Goal: Information Seeking & Learning: Learn about a topic

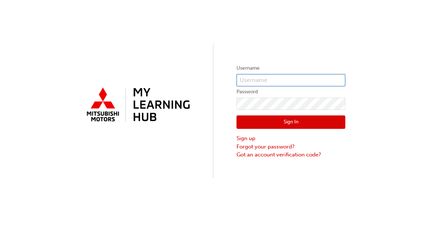
click at [314, 83] on input "text" at bounding box center [290, 80] width 109 height 12
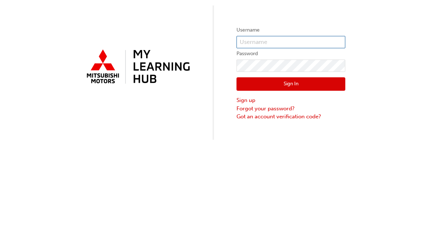
click at [305, 74] on input "text" at bounding box center [290, 80] width 109 height 12
paste input "Q906JRIDING"
type input "Q906JRIDING"
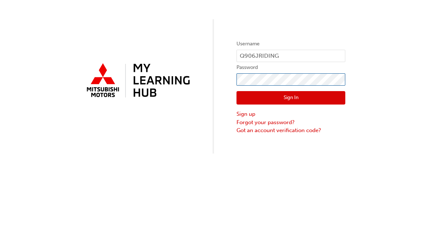
click at [291, 115] on button "Sign In" at bounding box center [290, 122] width 109 height 14
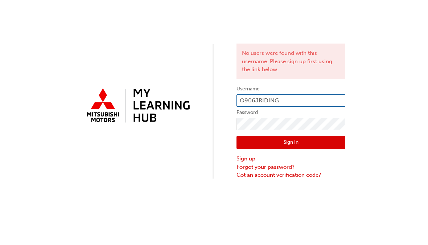
click at [305, 100] on input "Q906JRIDING" at bounding box center [290, 100] width 109 height 12
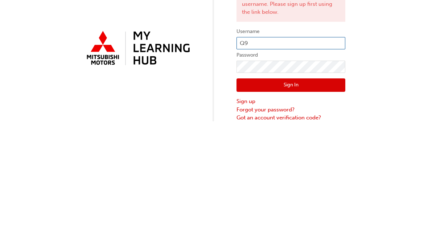
type input "Q"
type input "[PERSON_NAME][EMAIL_ADDRESS][PERSON_NAME][DOMAIN_NAME]"
click at [325, 136] on button "Sign In" at bounding box center [290, 143] width 109 height 14
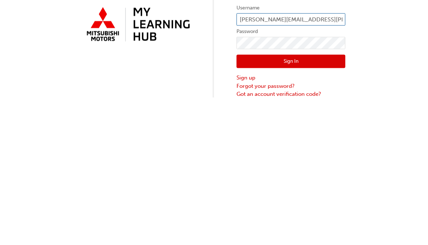
click at [330, 94] on input "[PERSON_NAME][EMAIL_ADDRESS][PERSON_NAME][DOMAIN_NAME]" at bounding box center [290, 100] width 109 height 12
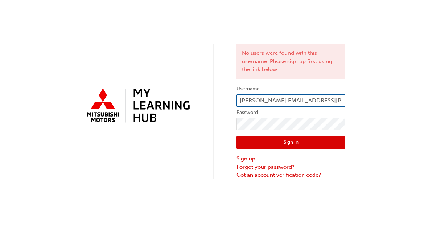
click at [293, 101] on input "[PERSON_NAME][EMAIL_ADDRESS][PERSON_NAME][DOMAIN_NAME]" at bounding box center [290, 100] width 109 height 12
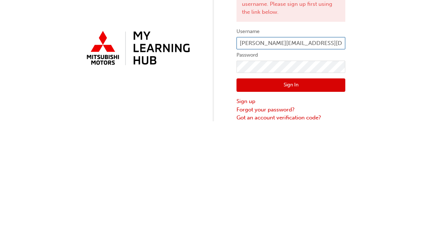
type input "[PERSON_NAME][EMAIL_ADDRESS][DOMAIN_NAME]"
click at [328, 136] on button "Sign In" at bounding box center [290, 143] width 109 height 14
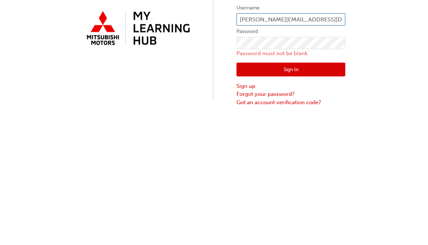
click at [338, 94] on input "[PERSON_NAME][EMAIL_ADDRESS][DOMAIN_NAME]" at bounding box center [290, 100] width 109 height 12
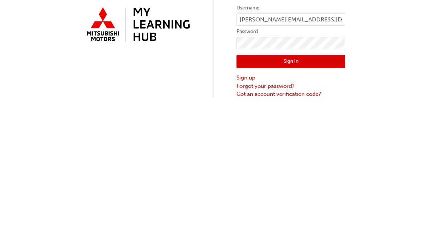
click at [327, 136] on button "Sign In" at bounding box center [290, 143] width 109 height 14
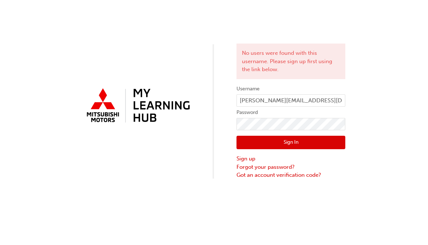
click at [252, 161] on link "Sign up" at bounding box center [290, 159] width 109 height 8
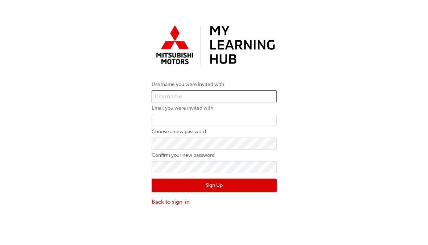
click at [264, 99] on input "text" at bounding box center [214, 96] width 125 height 12
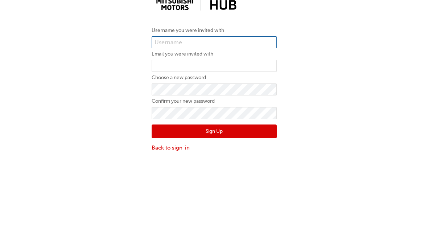
scroll to position [16, 0]
click at [236, 74] on input "text" at bounding box center [214, 80] width 125 height 12
paste input "Q906JRIDING"
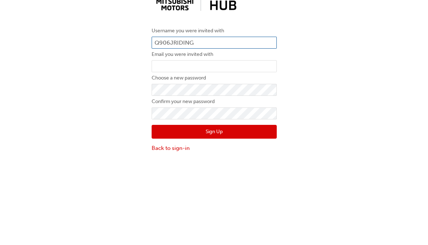
type input "Q906JRIDING"
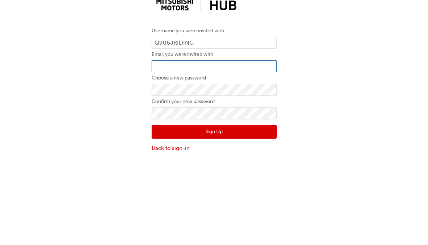
click at [247, 98] on input "email" at bounding box center [214, 104] width 125 height 12
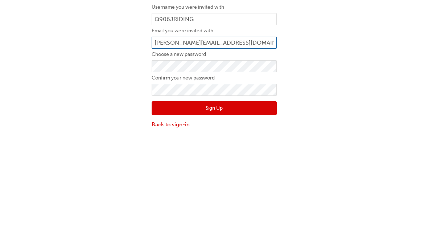
type input "[PERSON_NAME][EMAIL_ADDRESS][DOMAIN_NAME]"
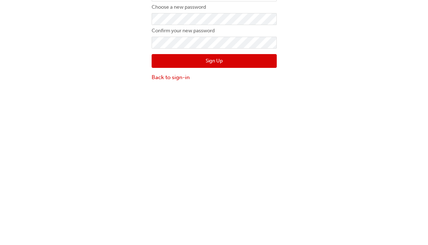
click at [249, 162] on button "Sign Up" at bounding box center [214, 169] width 125 height 14
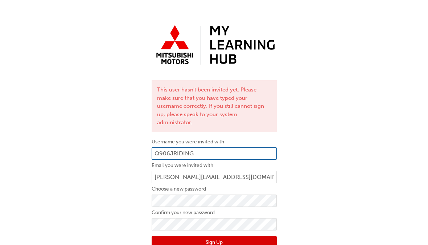
click at [238, 147] on input "Q906JRIDING" at bounding box center [214, 153] width 125 height 12
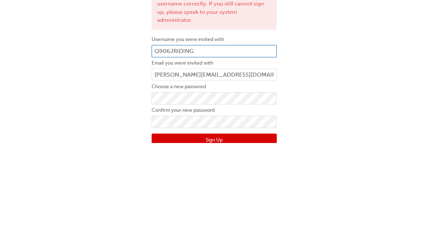
click at [219, 147] on input "Q906JRIDING" at bounding box center [214, 153] width 125 height 12
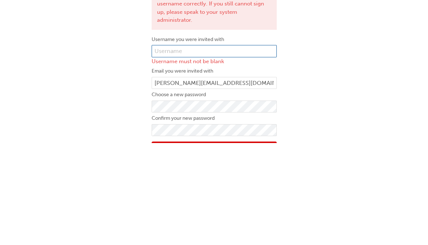
click at [236, 147] on input "text" at bounding box center [214, 153] width 125 height 12
click at [165, 147] on input "text" at bounding box center [214, 153] width 125 height 12
paste input "[PERSON_NAME]"
type input "[PERSON_NAME]"
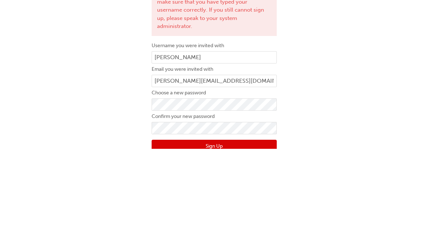
scroll to position [16, 0]
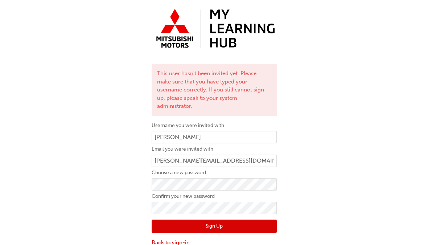
click at [255, 219] on button "Sign Up" at bounding box center [214, 226] width 125 height 14
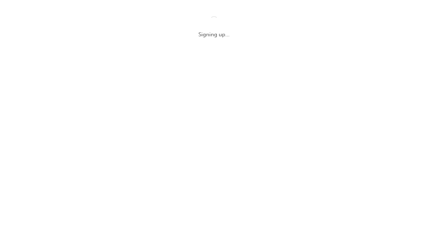
scroll to position [0, 0]
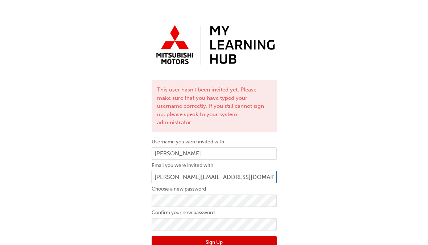
click at [154, 171] on input "[PERSON_NAME][EMAIL_ADDRESS][DOMAIN_NAME]" at bounding box center [214, 177] width 125 height 12
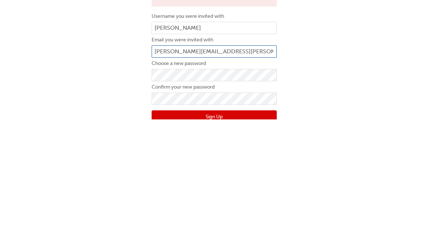
type input "[PERSON_NAME][EMAIL_ADDRESS][DOMAIN_NAME]"
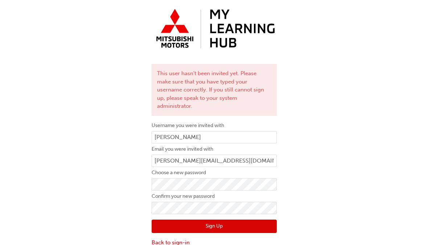
click at [247, 221] on button "Sign Up" at bounding box center [214, 226] width 125 height 14
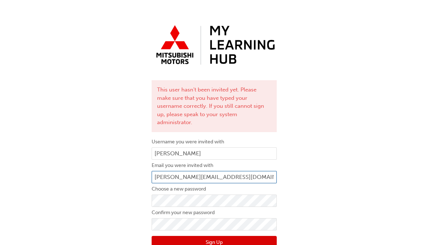
click at [262, 171] on input "[PERSON_NAME][EMAIL_ADDRESS][DOMAIN_NAME]" at bounding box center [214, 177] width 125 height 12
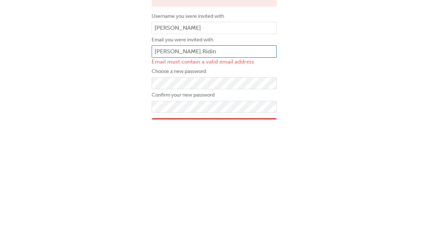
type input "[PERSON_NAME].Ridi"
type input "j"
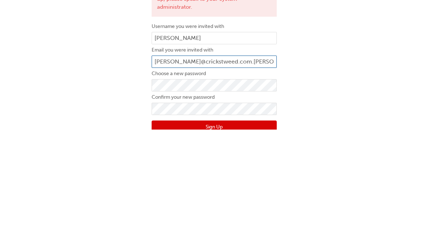
type input "[PERSON_NAME][EMAIL_ADDRESS][DOMAIN_NAME]"
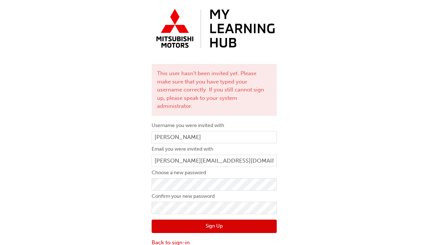
click at [251, 220] on button "Sign Up" at bounding box center [214, 226] width 125 height 14
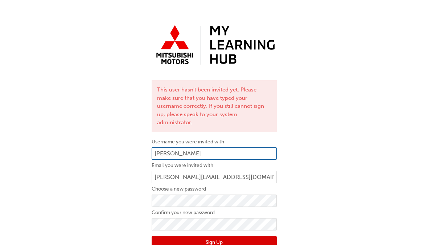
click at [245, 147] on input "[PERSON_NAME]" at bounding box center [214, 153] width 125 height 12
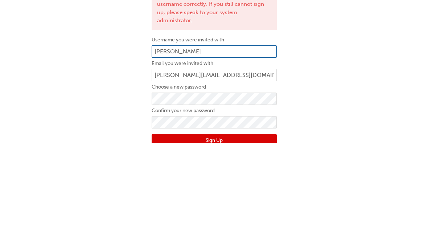
type input "J"
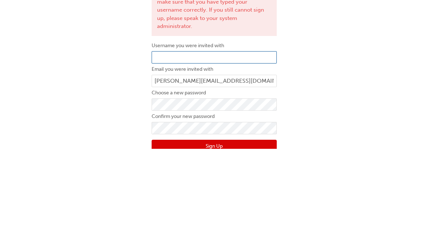
scroll to position [16, 0]
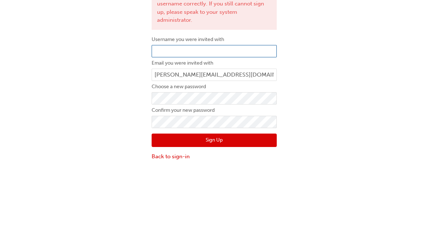
click at [235, 131] on input "text" at bounding box center [214, 137] width 125 height 12
paste input "Q906JRIDING"
type input "Q906JRIDING"
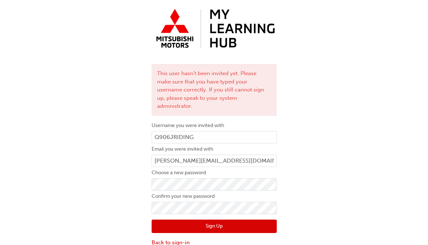
click at [250, 219] on button "Sign Up" at bounding box center [214, 226] width 125 height 14
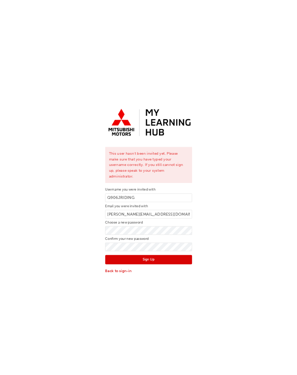
scroll to position [0, 0]
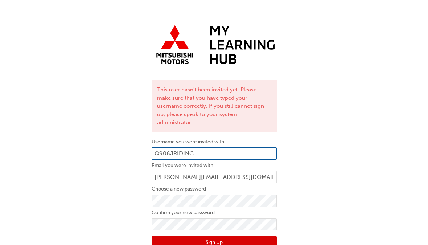
click at [231, 147] on input "Q906JRIDING" at bounding box center [214, 153] width 125 height 12
click at [252, 150] on input "Q906JRIDING" at bounding box center [214, 153] width 125 height 12
click at [231, 147] on input "Q906JRIDING" at bounding box center [214, 153] width 125 height 12
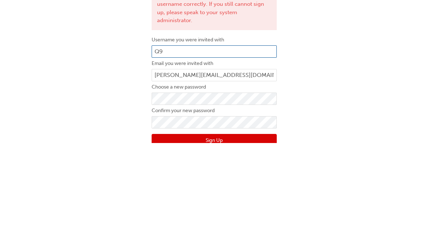
type input "Q"
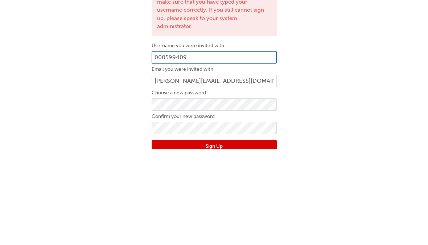
type input "0005994098"
click at [214, 236] on button "Sign Up" at bounding box center [214, 243] width 125 height 14
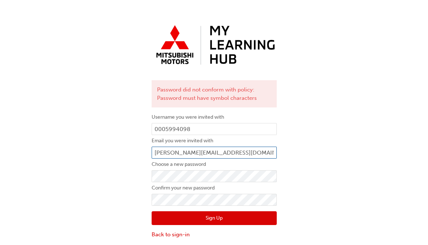
click at [256, 155] on input "[PERSON_NAME][EMAIL_ADDRESS][DOMAIN_NAME]" at bounding box center [214, 153] width 125 height 12
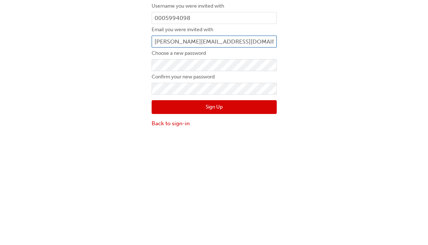
scroll to position [16, 0]
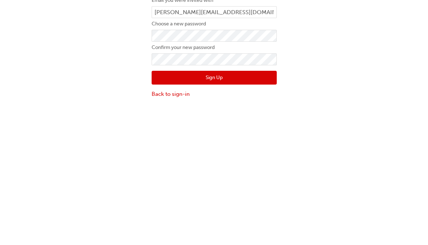
click at [247, 195] on button "Sign Up" at bounding box center [214, 202] width 125 height 14
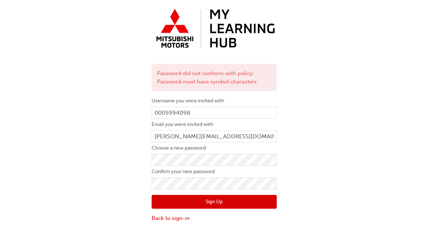
scroll to position [0, 0]
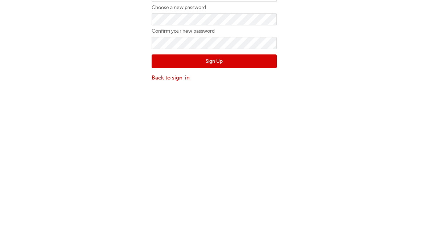
click at [248, 211] on button "Sign Up" at bounding box center [214, 218] width 125 height 14
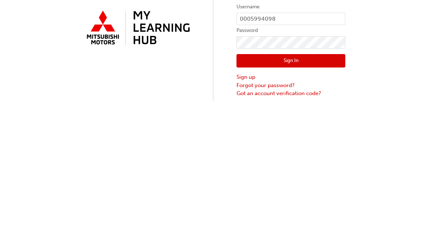
click at [323, 131] on button "Sign In" at bounding box center [290, 138] width 109 height 14
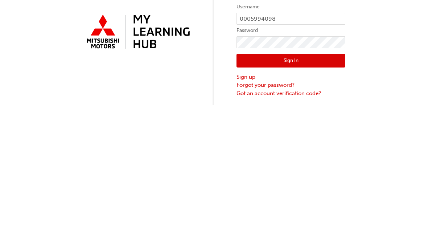
click at [330, 127] on button "Sign In" at bounding box center [290, 134] width 109 height 14
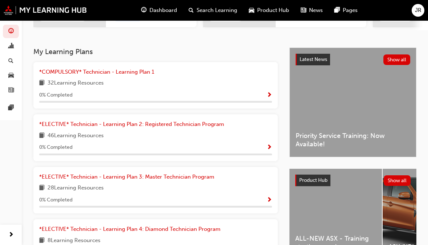
scroll to position [117, 0]
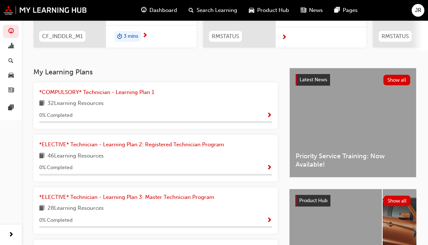
click at [160, 97] on div "*COMPULSORY* Technician - Learning Plan 1 32 Learning Resources 0 % Completed" at bounding box center [155, 105] width 233 height 35
click at [266, 118] on div "0 % Completed" at bounding box center [155, 117] width 233 height 12
click at [267, 112] on span "Show Progress" at bounding box center [269, 115] width 5 height 7
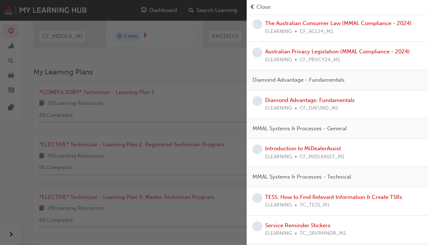
scroll to position [159, 0]
click at [194, 173] on div "button" at bounding box center [123, 122] width 247 height 245
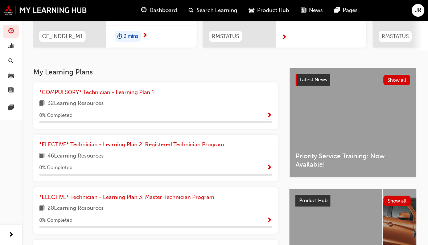
click at [267, 114] on span "Show Progress" at bounding box center [269, 115] width 5 height 7
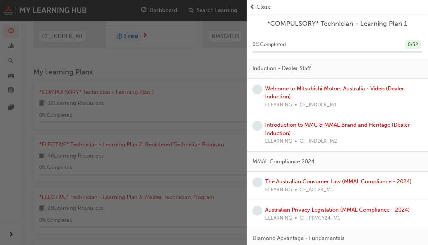
click at [375, 88] on link "Welcome to Mitsubishi Motors Australia - Video (Dealer Induction)" at bounding box center [334, 92] width 139 height 15
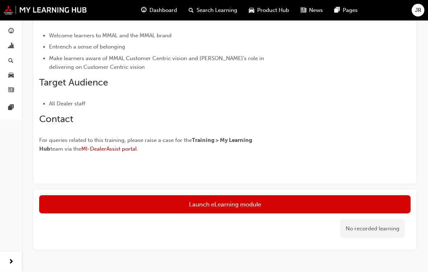
scroll to position [201, 0]
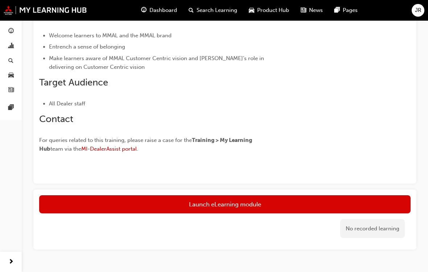
click at [359, 196] on link "Launch eLearning module" at bounding box center [224, 205] width 371 height 18
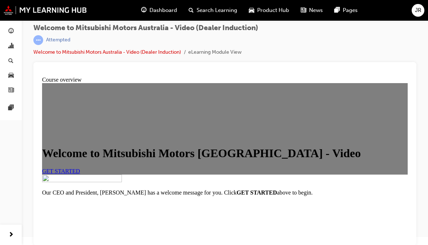
click at [362, 160] on h1 "Welcome to Mitsubishi Motors Australia - Video" at bounding box center [225, 153] width 366 height 13
click at [236, 196] on strong "GET STARTED" at bounding box center [256, 192] width 40 height 6
click at [80, 168] on span "GET STARTED" at bounding box center [61, 171] width 38 height 6
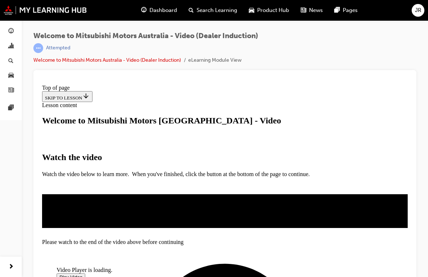
scroll to position [149, 0]
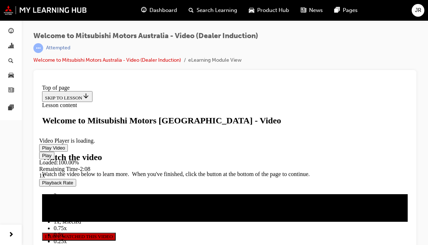
scroll to position [240, 0]
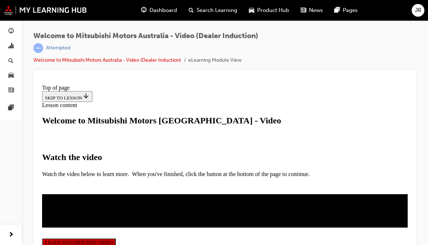
click at [116, 238] on button "I HAVE WATCHED THIS VIDEO" at bounding box center [79, 242] width 74 height 8
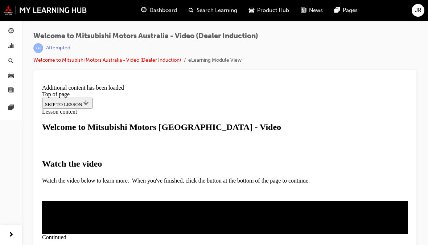
scroll to position [300, 0]
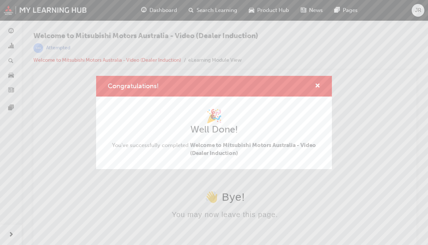
scroll to position [0, 0]
click at [314, 96] on div "Congratulations!" at bounding box center [214, 86] width 236 height 21
click at [317, 90] on span "cross-icon" at bounding box center [317, 86] width 5 height 7
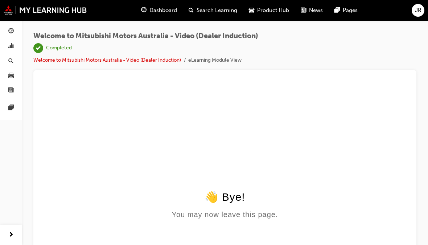
click at [168, 11] on span "Dashboard" at bounding box center [163, 10] width 28 height 8
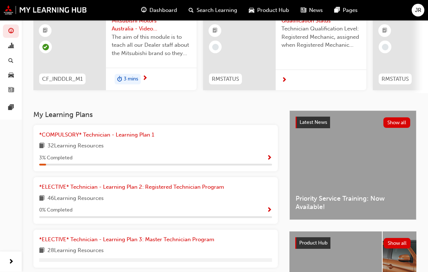
scroll to position [74, 0]
click at [270, 156] on span "Show Progress" at bounding box center [269, 158] width 5 height 7
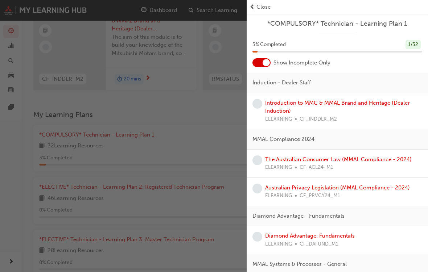
click at [361, 104] on link "Introduction to MMC & MMAL Brand and Heritage (Dealer Induction)" at bounding box center [337, 107] width 145 height 15
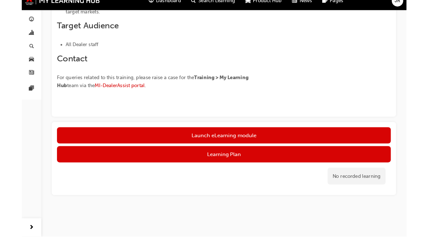
scroll to position [244, 0]
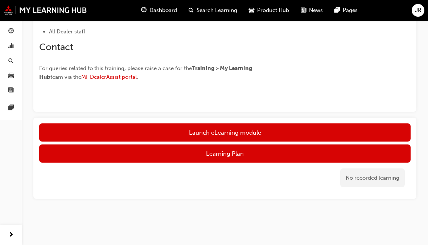
click at [322, 125] on link "Launch eLearning module" at bounding box center [224, 132] width 371 height 18
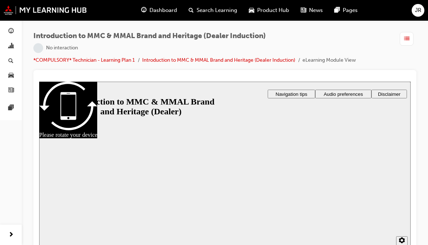
scroll to position [8, 0]
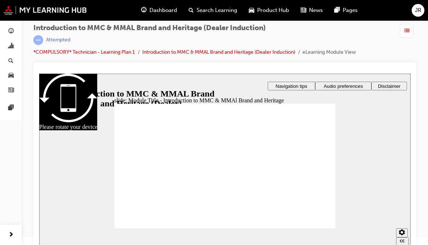
click at [367, 183] on div "slide: Module Title - Introduction to MMC & MMAl Brand and Heritage Developer: …" at bounding box center [224, 160] width 371 height 172
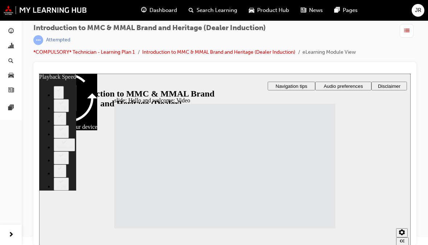
scroll to position [0, 0]
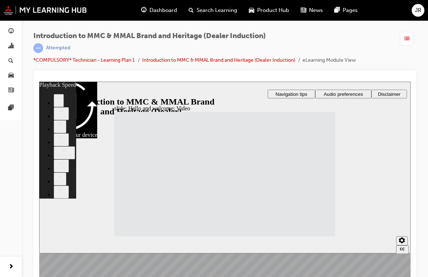
type input "33"
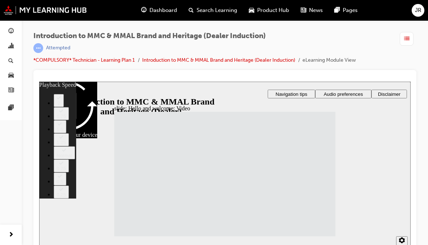
click at [150, 10] on span "Dashboard" at bounding box center [163, 10] width 28 height 8
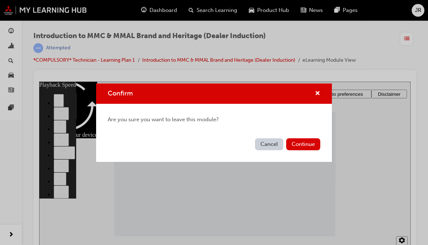
click at [315, 97] on span "cross-icon" at bounding box center [317, 94] width 5 height 7
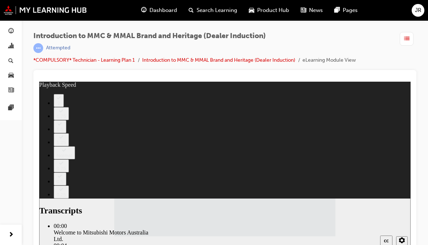
type input "112"
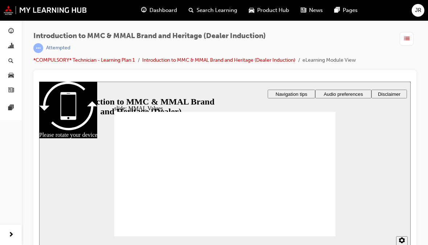
scroll to position [8, 0]
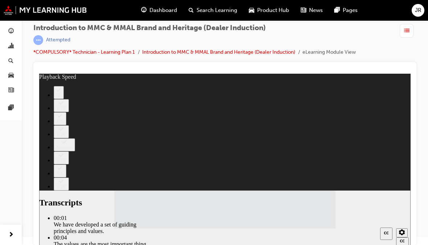
type input "120"
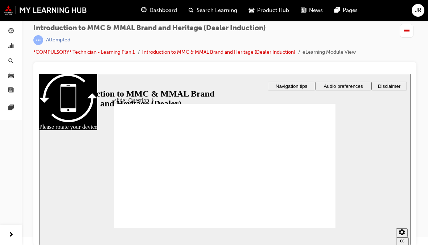
radio input "true"
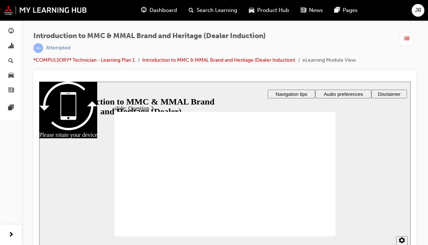
radio input "true"
checkbox input "true"
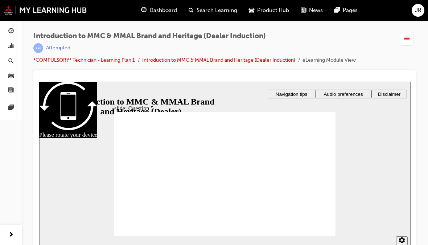
checkbox input "true"
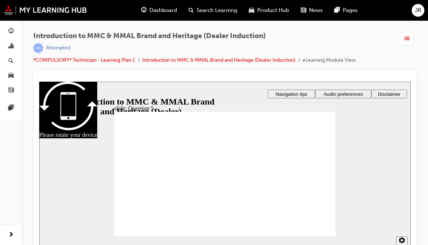
checkbox input "true"
radio input "false"
radio input "true"
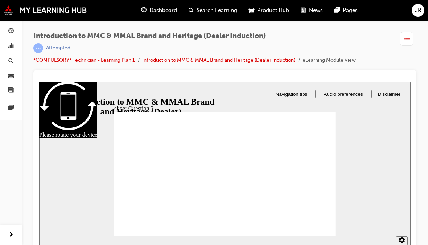
radio input "true"
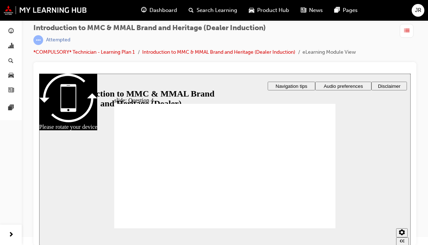
radio input "true"
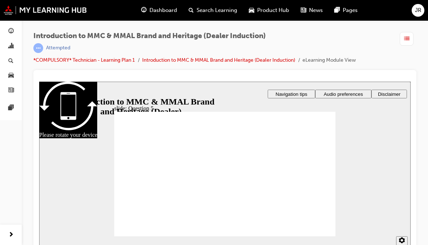
checkbox input "false"
checkbox input "true"
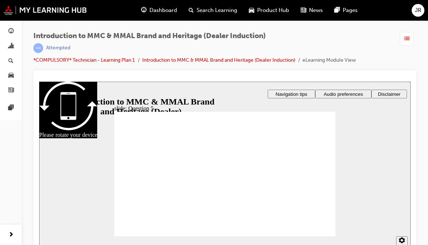
checkbox input "true"
radio input "true"
click at [321, 236] on section "2 1.75 1.5 1.25 Normal 0.75 0.5 0.25" at bounding box center [224, 242] width 371 height 24
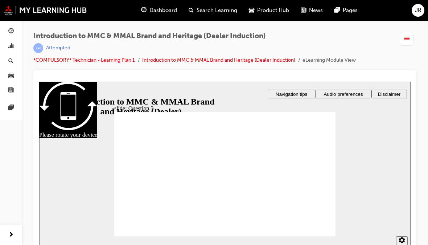
radio input "false"
radio input "true"
checkbox input "true"
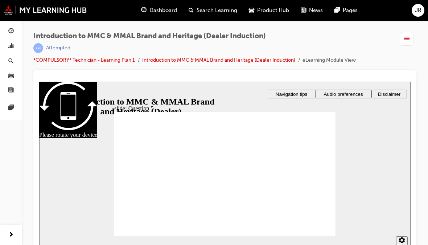
checkbox input "true"
radio input "true"
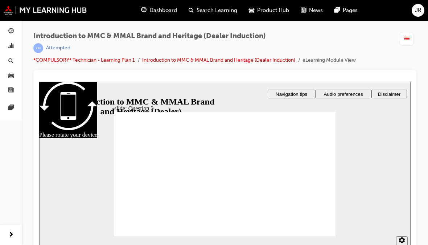
radio input "false"
radio input "true"
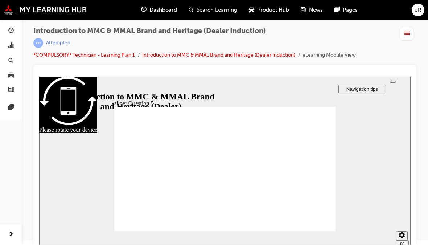
scroll to position [4, 0]
checkbox input "true"
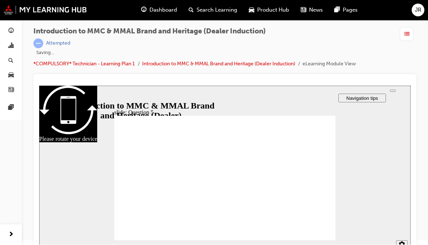
scroll to position [0, 0]
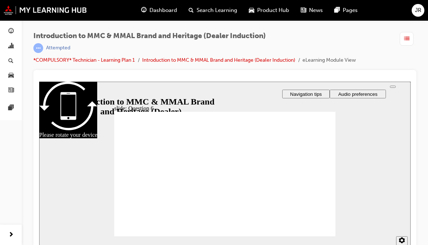
radio input "true"
click at [325, 233] on section "2 1.75 1.5 1.25 Normal 0.75 0.5 0.25" at bounding box center [224, 242] width 371 height 24
click at [324, 234] on section "2 1.75 1.5 1.25 Normal 0.75 0.5 0.25" at bounding box center [224, 242] width 371 height 24
